Goal: Task Accomplishment & Management: Use online tool/utility

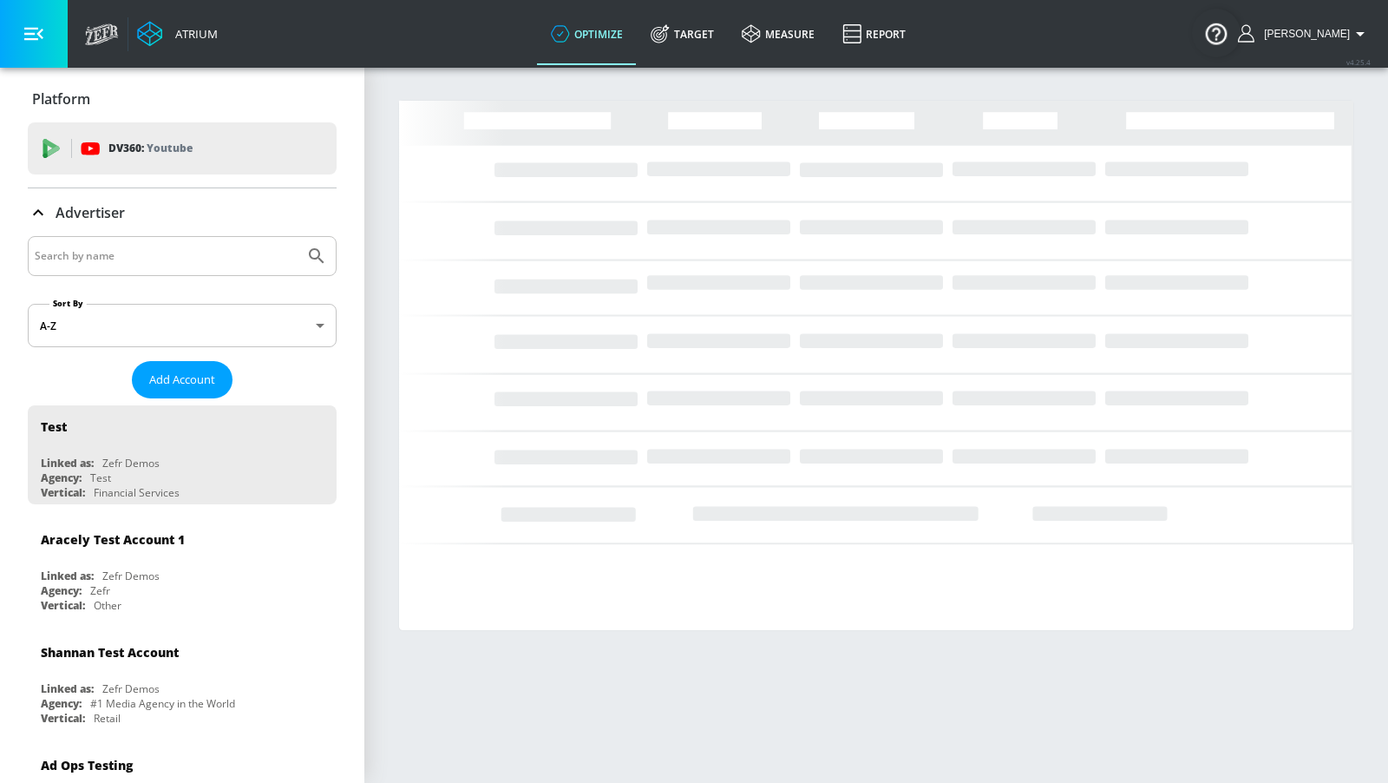
click at [258, 261] on input "Search by name" at bounding box center [166, 256] width 263 height 23
type input "bic"
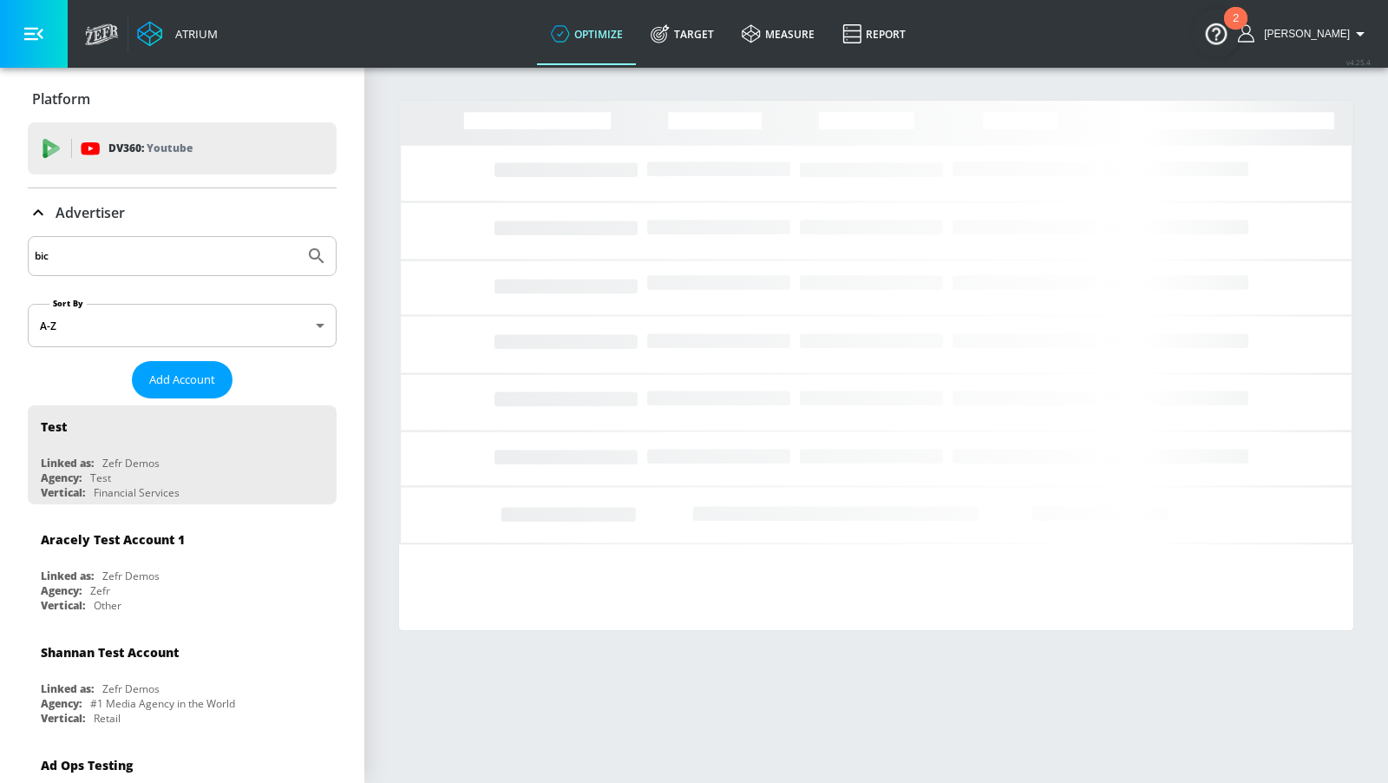
click at [298, 237] on button "Submit Search" at bounding box center [317, 256] width 38 height 38
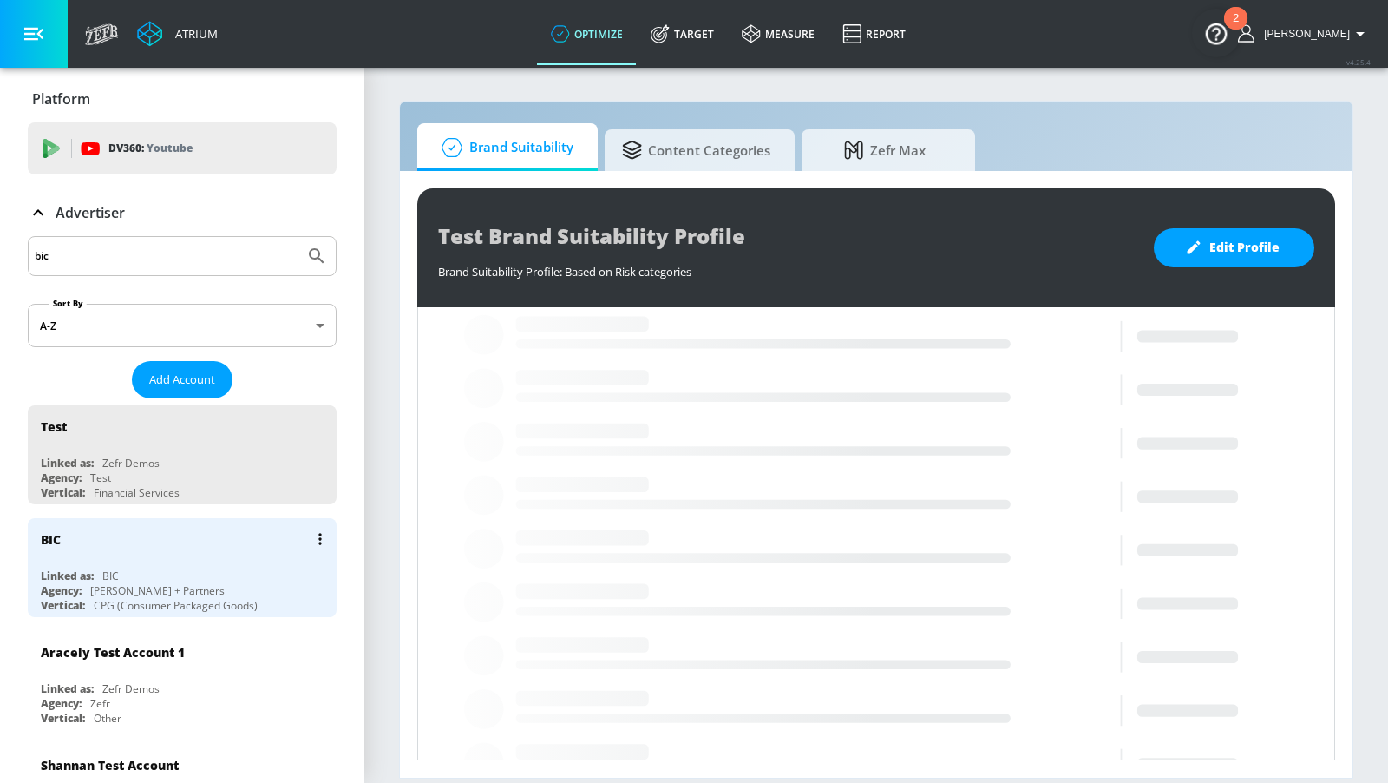
click at [231, 568] on div "Linked as: BIC" at bounding box center [186, 575] width 291 height 15
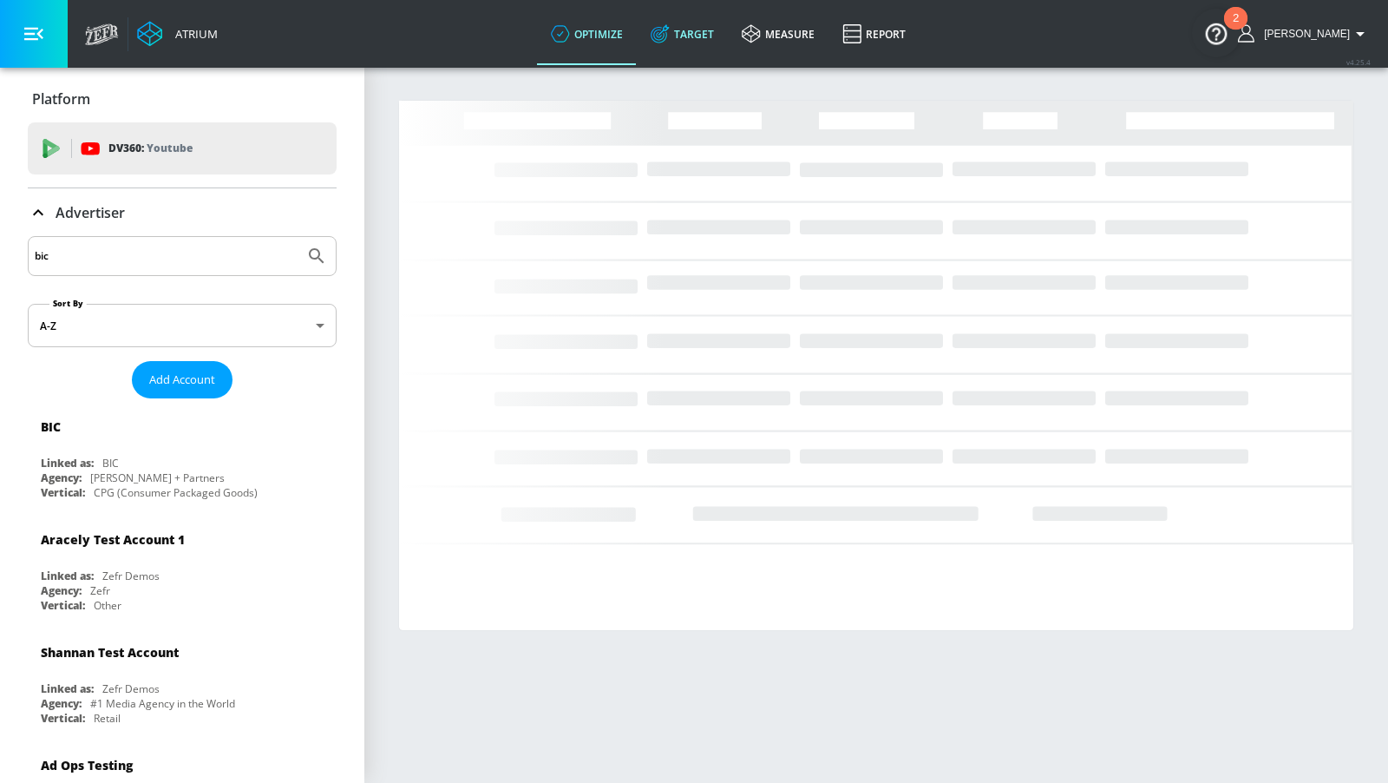
click at [670, 36] on icon at bounding box center [660, 33] width 19 height 19
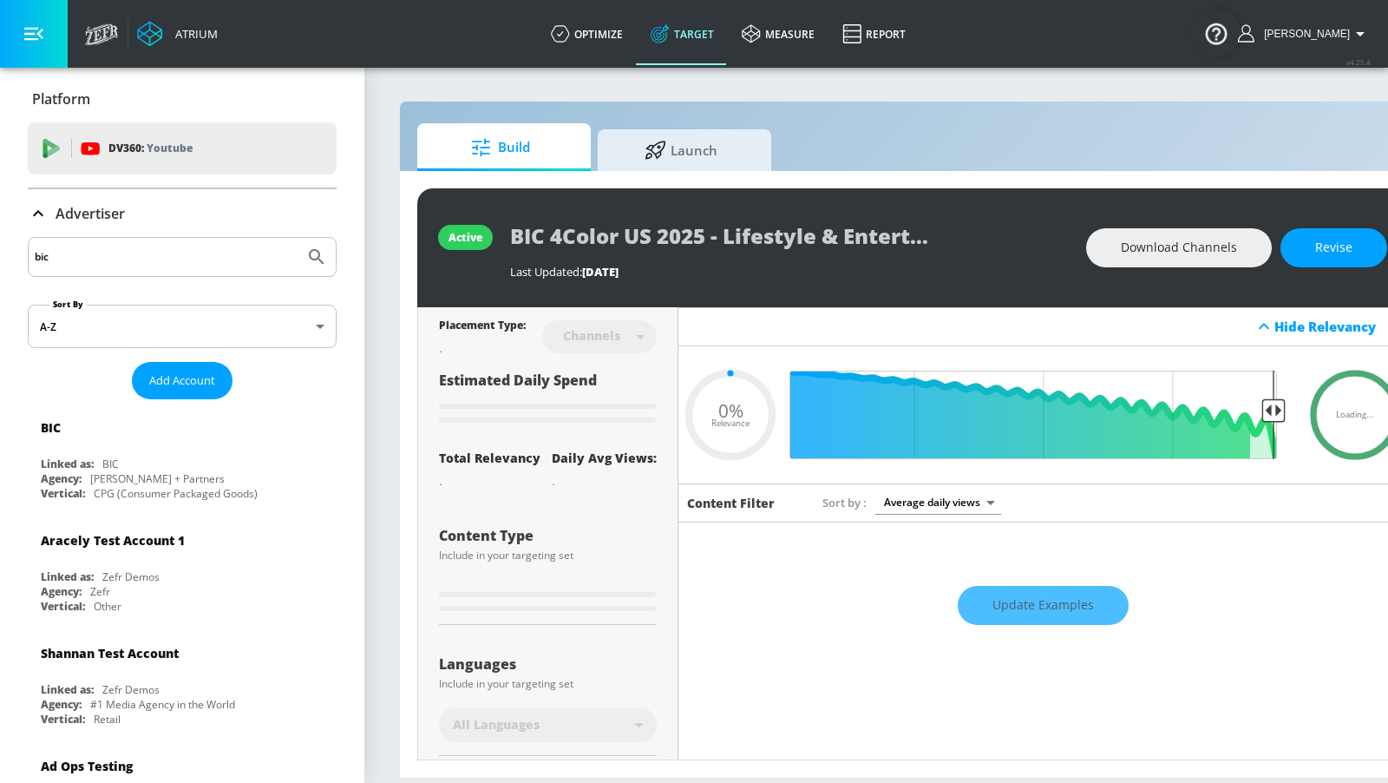
type input "0.05"
click at [702, 146] on span "Launch" at bounding box center [681, 148] width 132 height 42
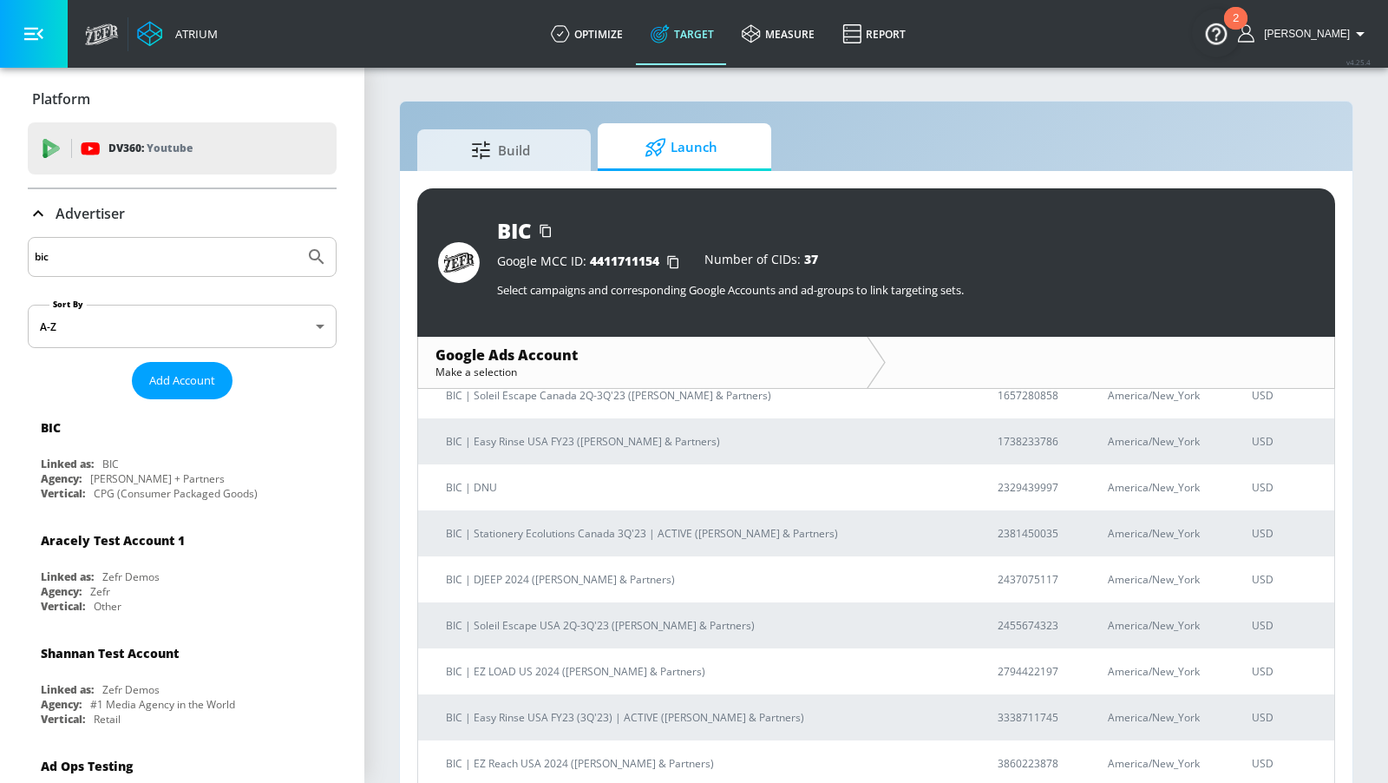
scroll to position [239, 0]
click at [958, 82] on section "Build Launch BIC Google MCC ID: 4411711154 Number of CIDs: 37 Select campaigns …" at bounding box center [876, 437] width 1024 height 742
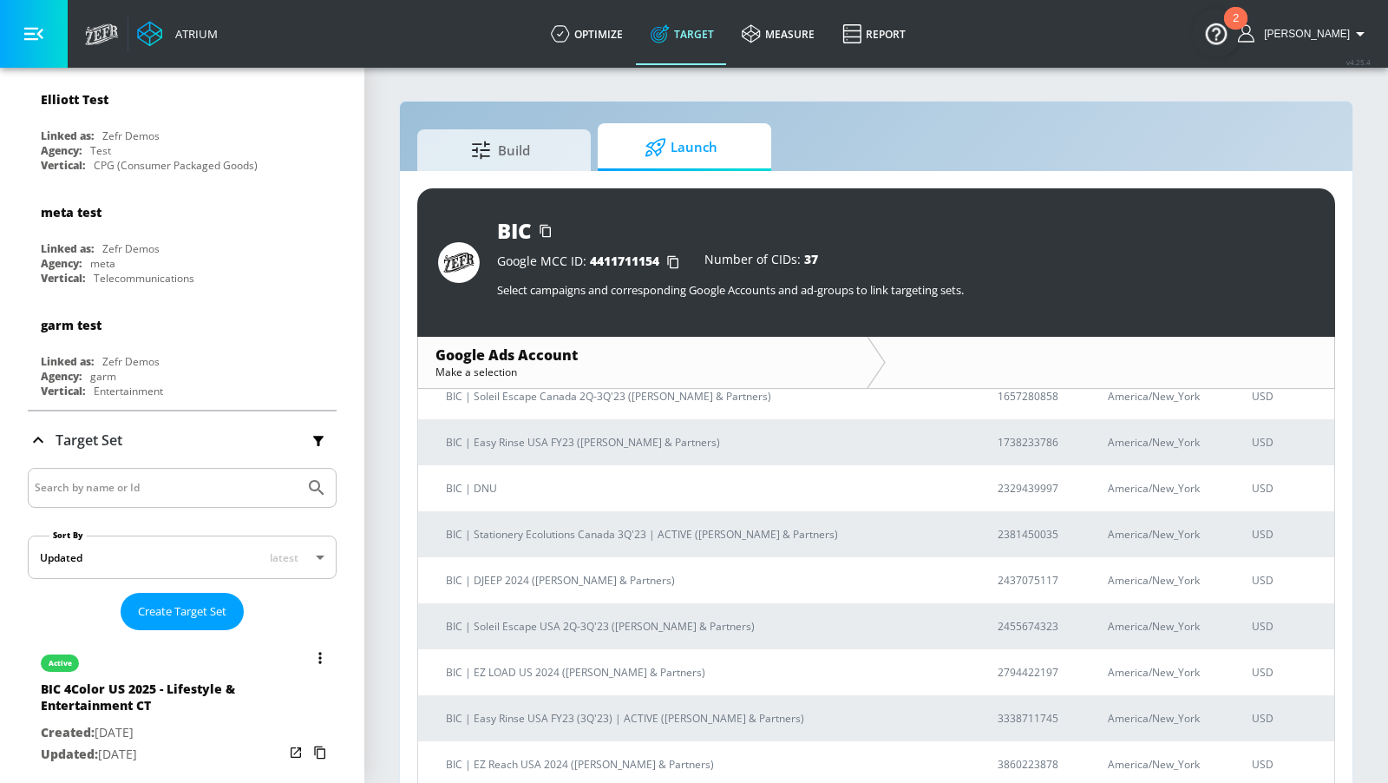
click at [276, 680] on div "BIC 4Color US 2025 - Lifestyle & Entertainment CT" at bounding box center [162, 701] width 243 height 42
